Goal: Find specific page/section: Find specific page/section

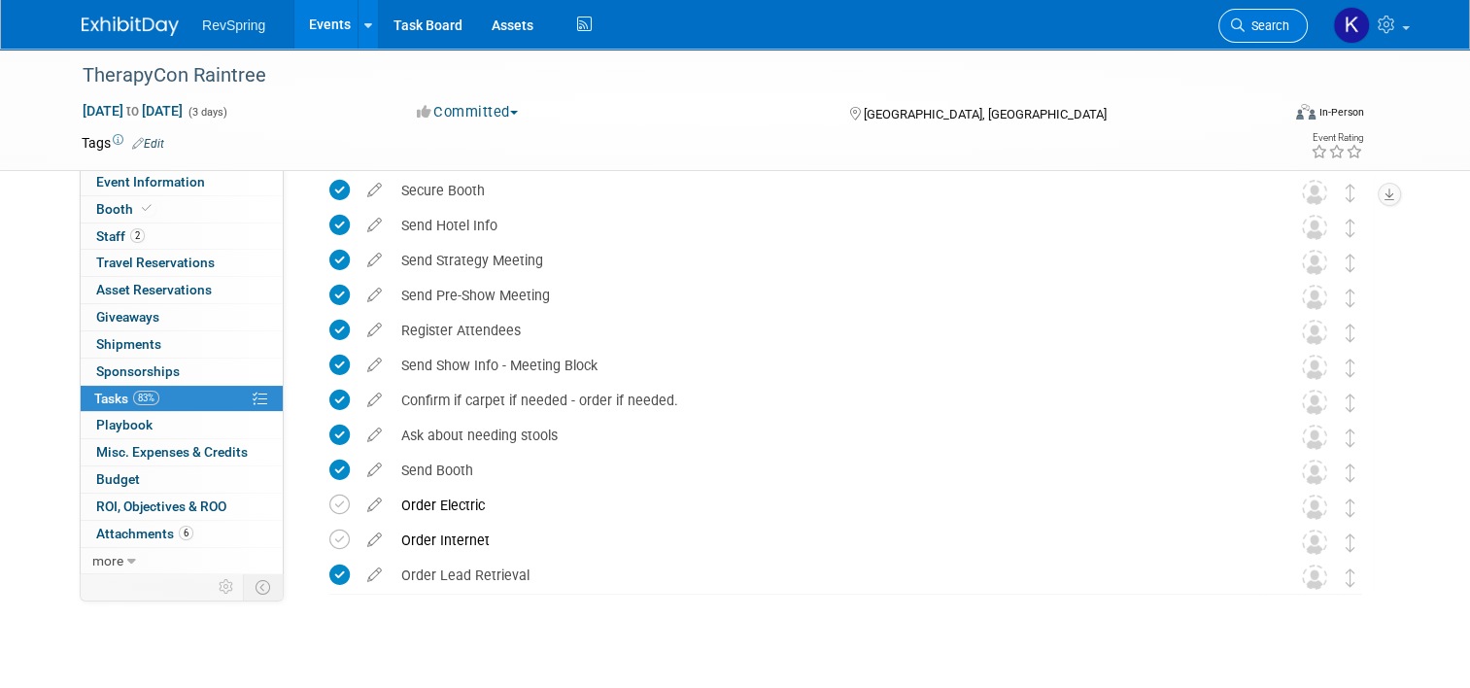
click at [1245, 21] on icon at bounding box center [1238, 25] width 14 height 14
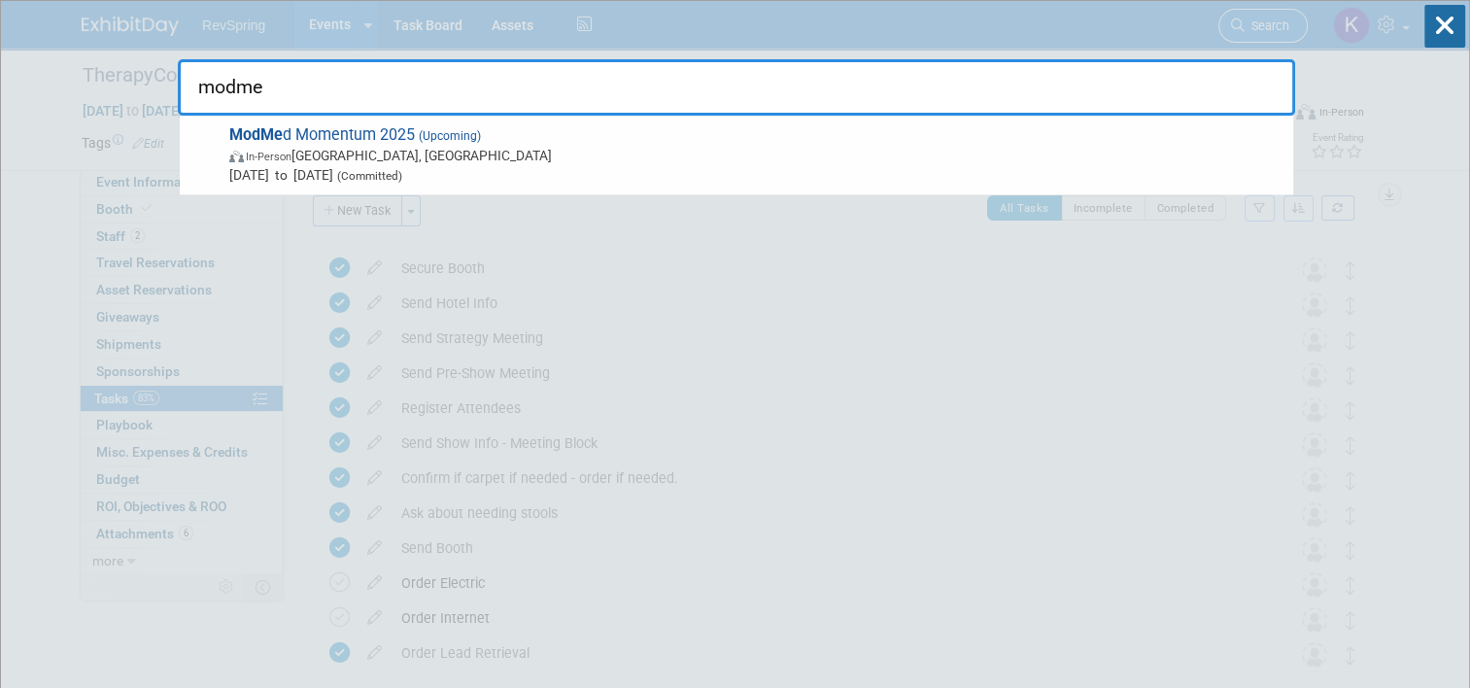
type input "modmed"
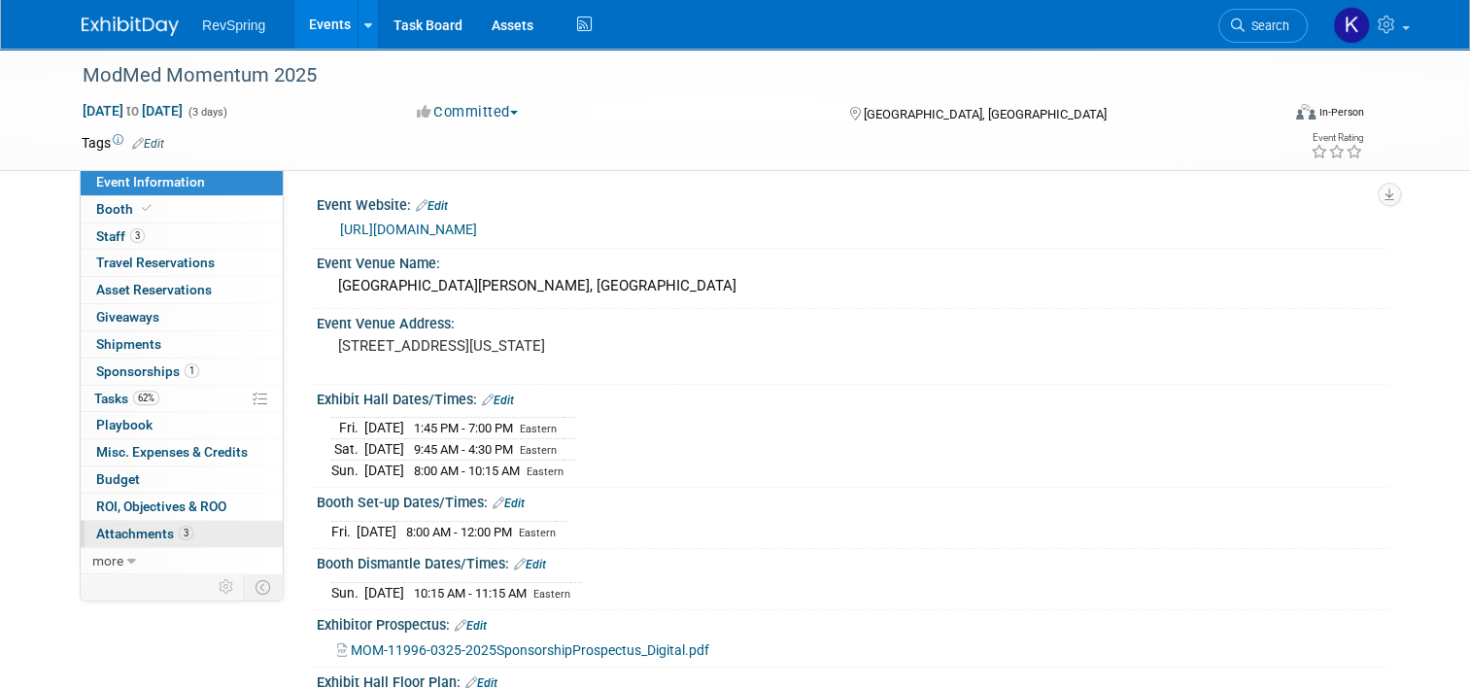
click at [182, 533] on link "3 Attachments 3" at bounding box center [182, 534] width 202 height 26
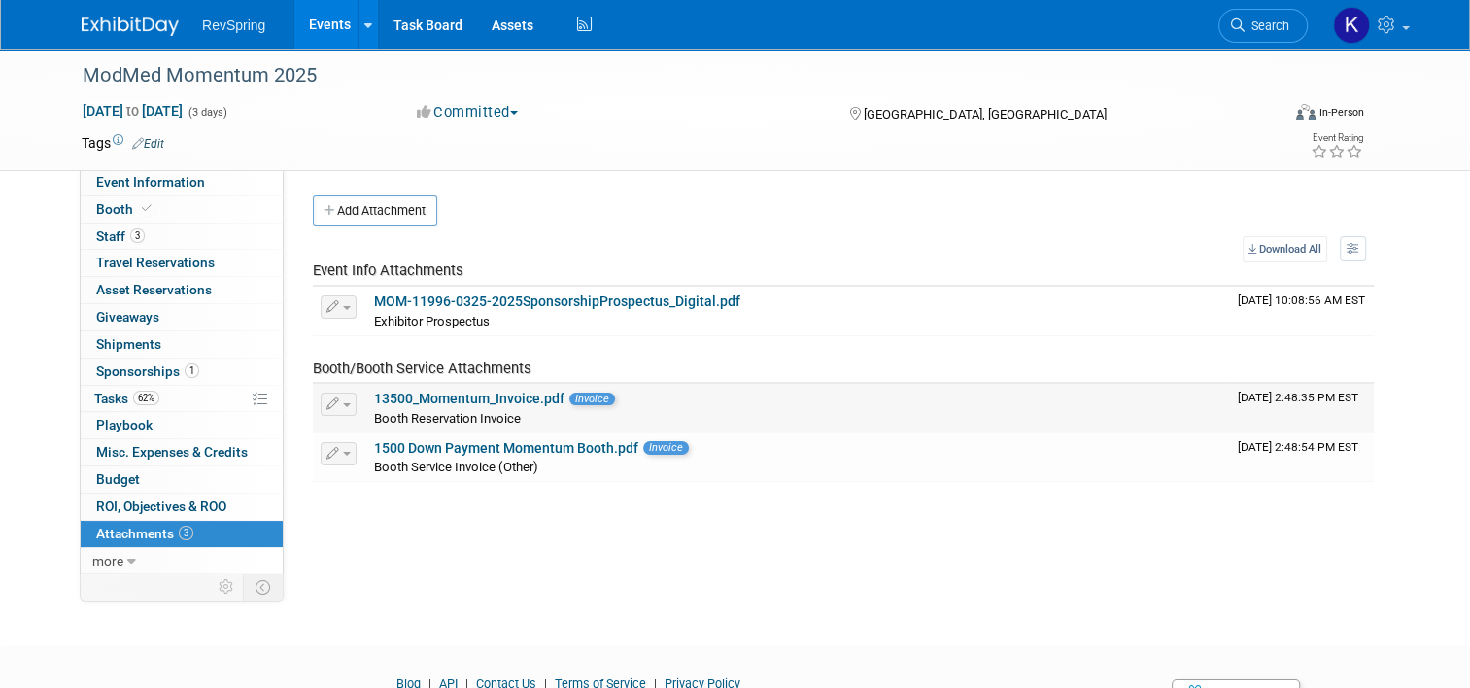
click at [472, 398] on link "13500_Momentum_Invoice.pdf" at bounding box center [469, 399] width 190 height 16
